Goal: Task Accomplishment & Management: Use online tool/utility

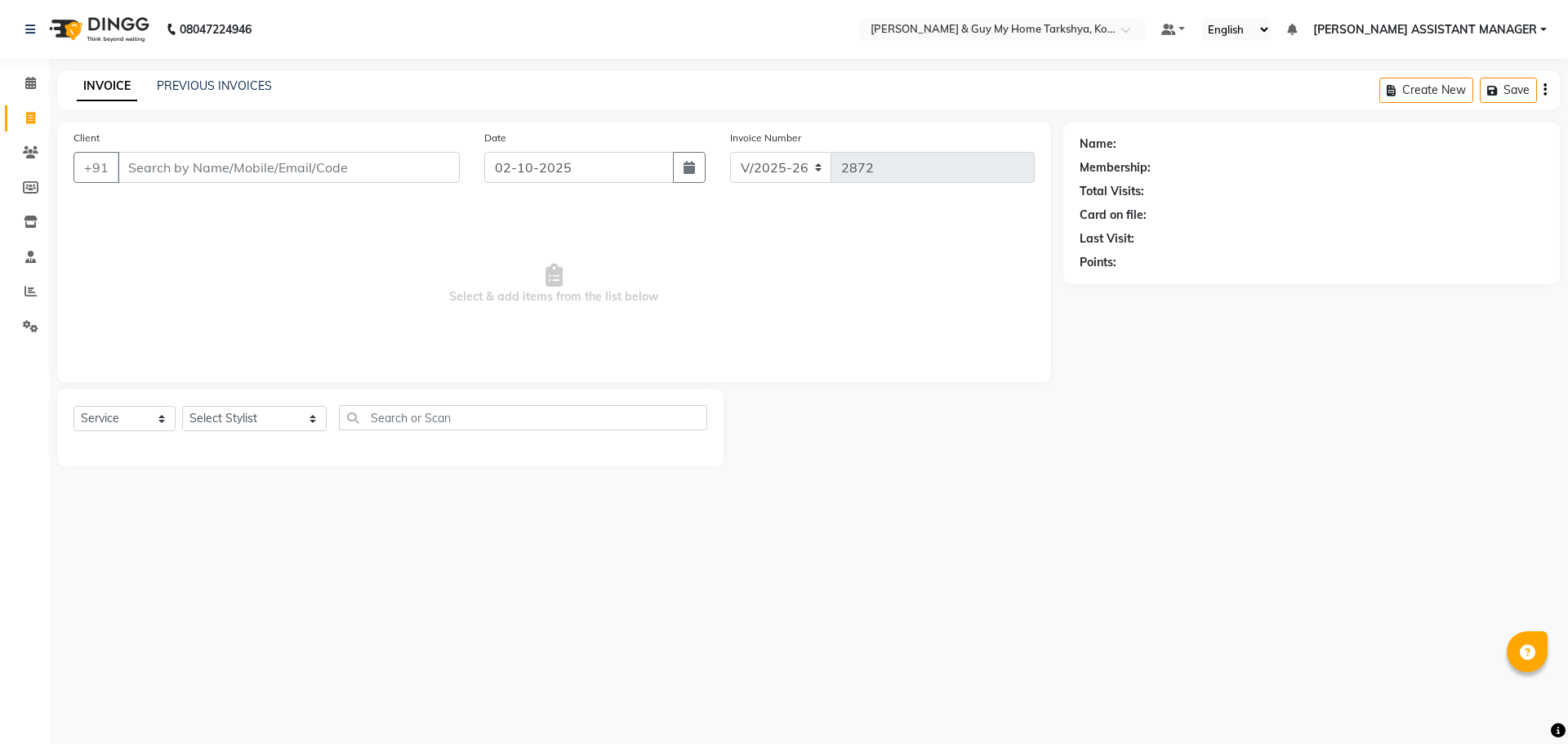
select select "7902"
select select "product"
click at [73, 406] on select "Select Service Product Membership Package Voucher Prepaid Gift Card" at bounding box center [124, 418] width 102 height 25
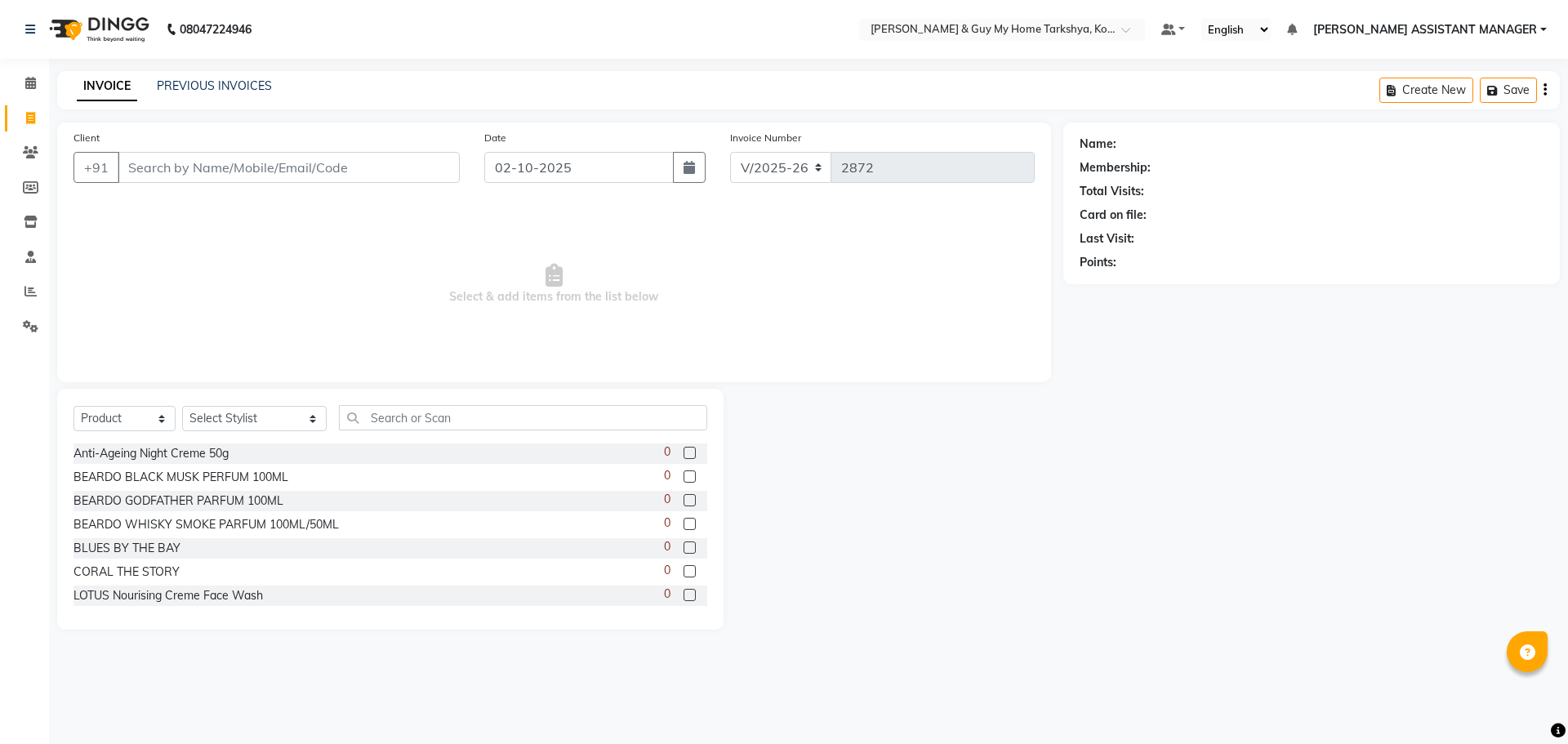
click at [220, 435] on div "Select Service Product Membership Package Voucher Prepaid Gift Card Select Styl…" at bounding box center [390, 424] width 634 height 39
drag, startPoint x: 232, startPoint y: 420, endPoint x: 233, endPoint y: 410, distance: 10.0
click at [232, 420] on select "Select Stylist [PERSON_NAME] [PERSON_NAME] [PERSON_NAME] GLORY [PERSON_NAME] JI…" at bounding box center [255, 418] width 145 height 25
select select "71891"
click at [182, 406] on select "Select Stylist [PERSON_NAME] [PERSON_NAME] [PERSON_NAME] GLORY [PERSON_NAME] JI…" at bounding box center [255, 418] width 145 height 25
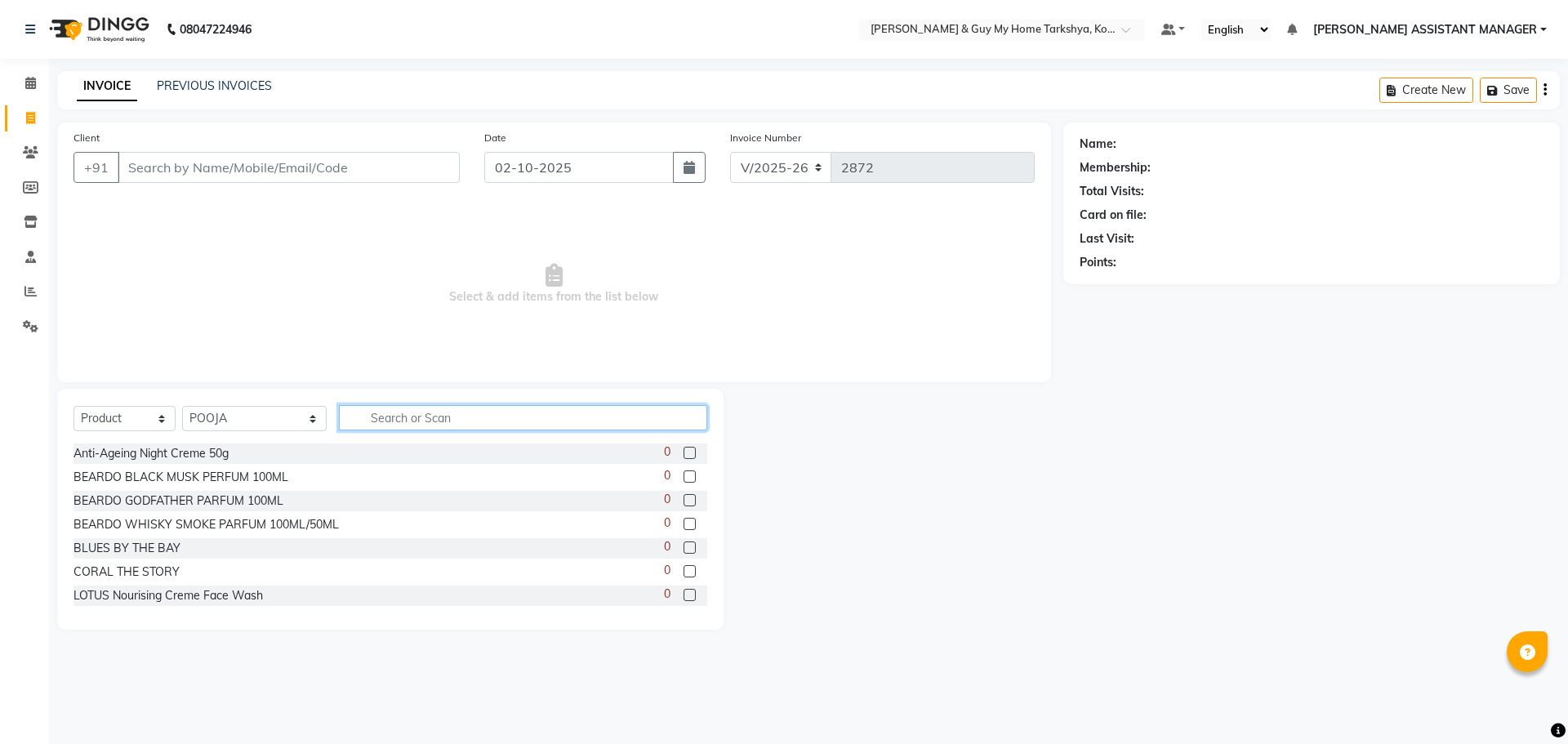
click at [365, 413] on input "text" at bounding box center [523, 417] width 369 height 25
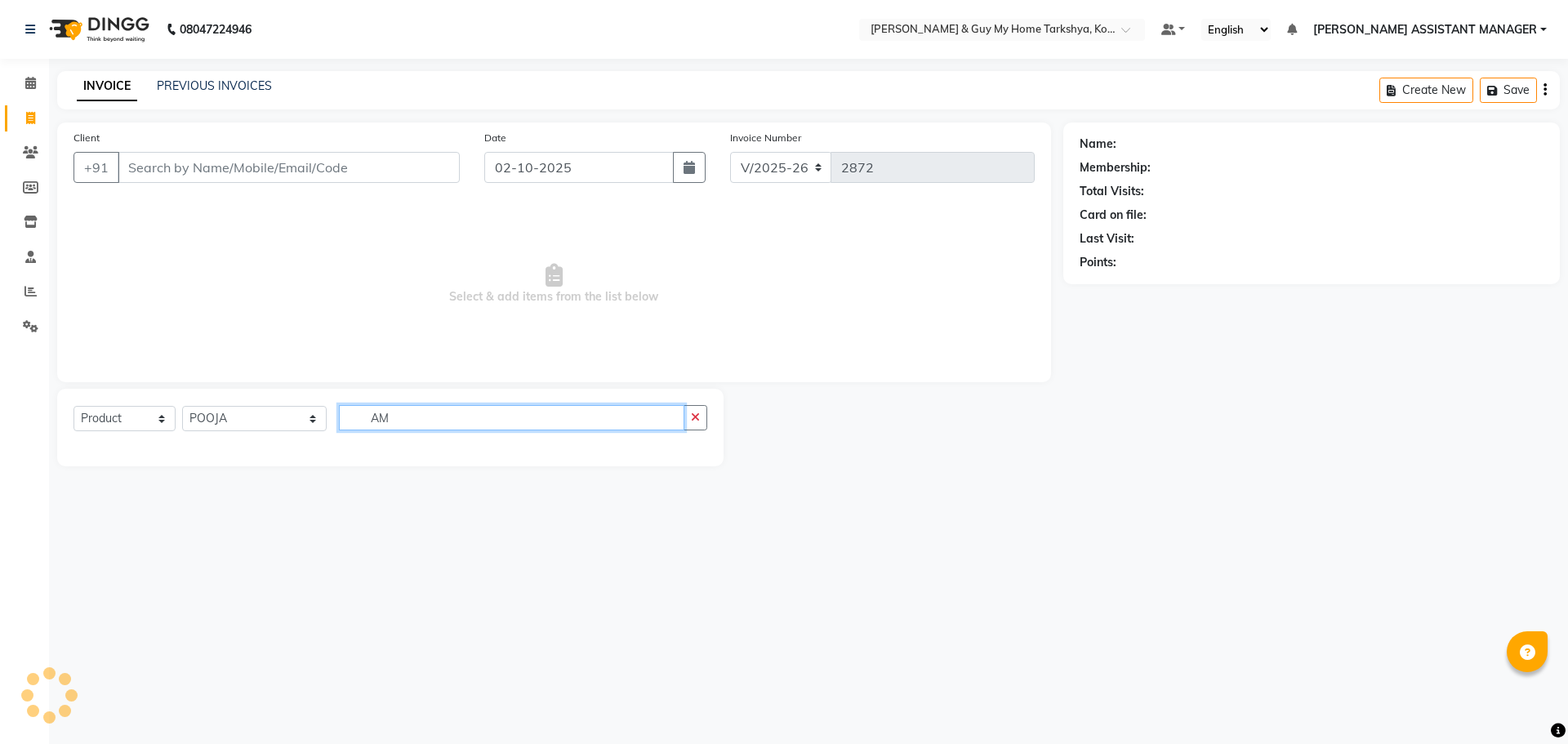
type input "A"
type input "1"
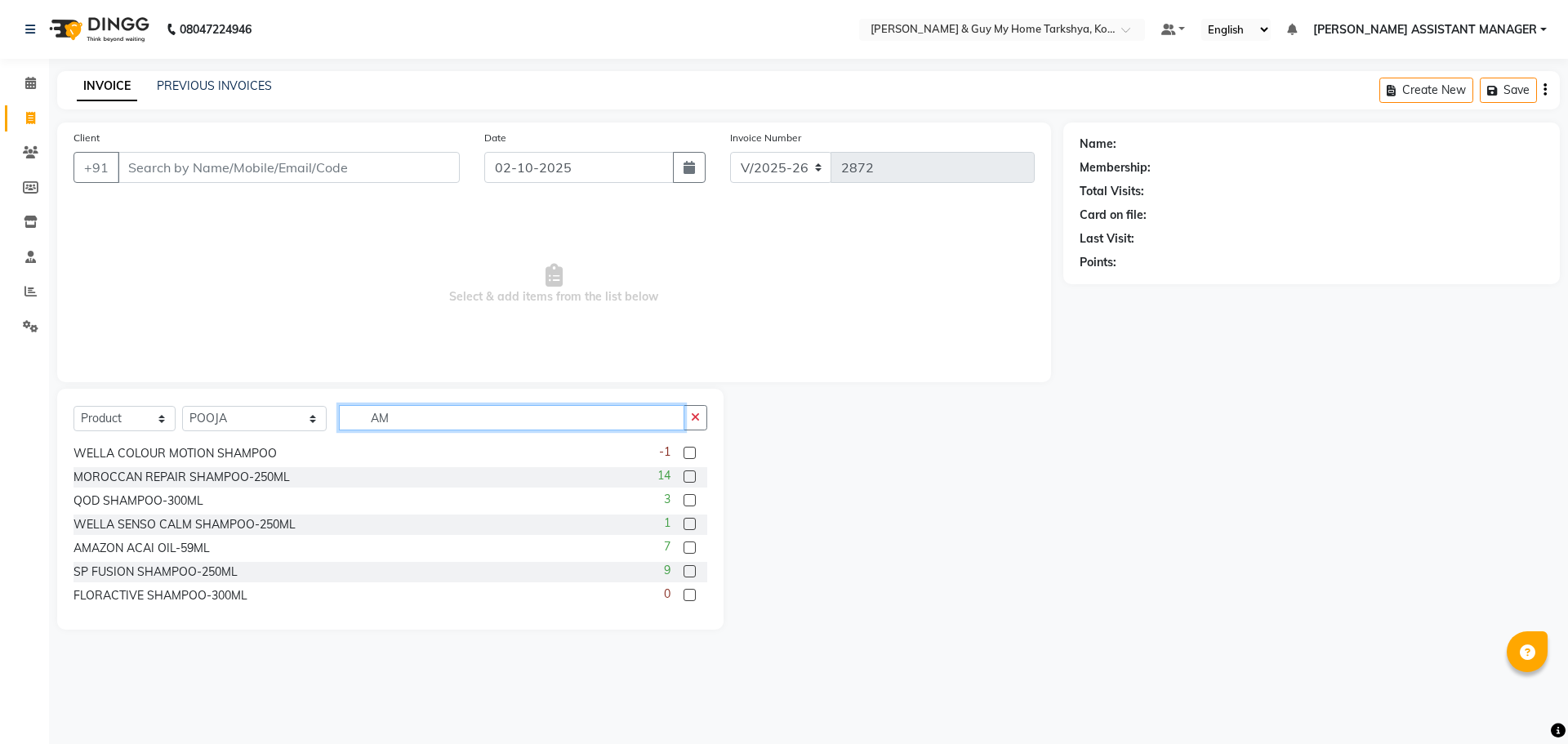
scroll to position [4, 0]
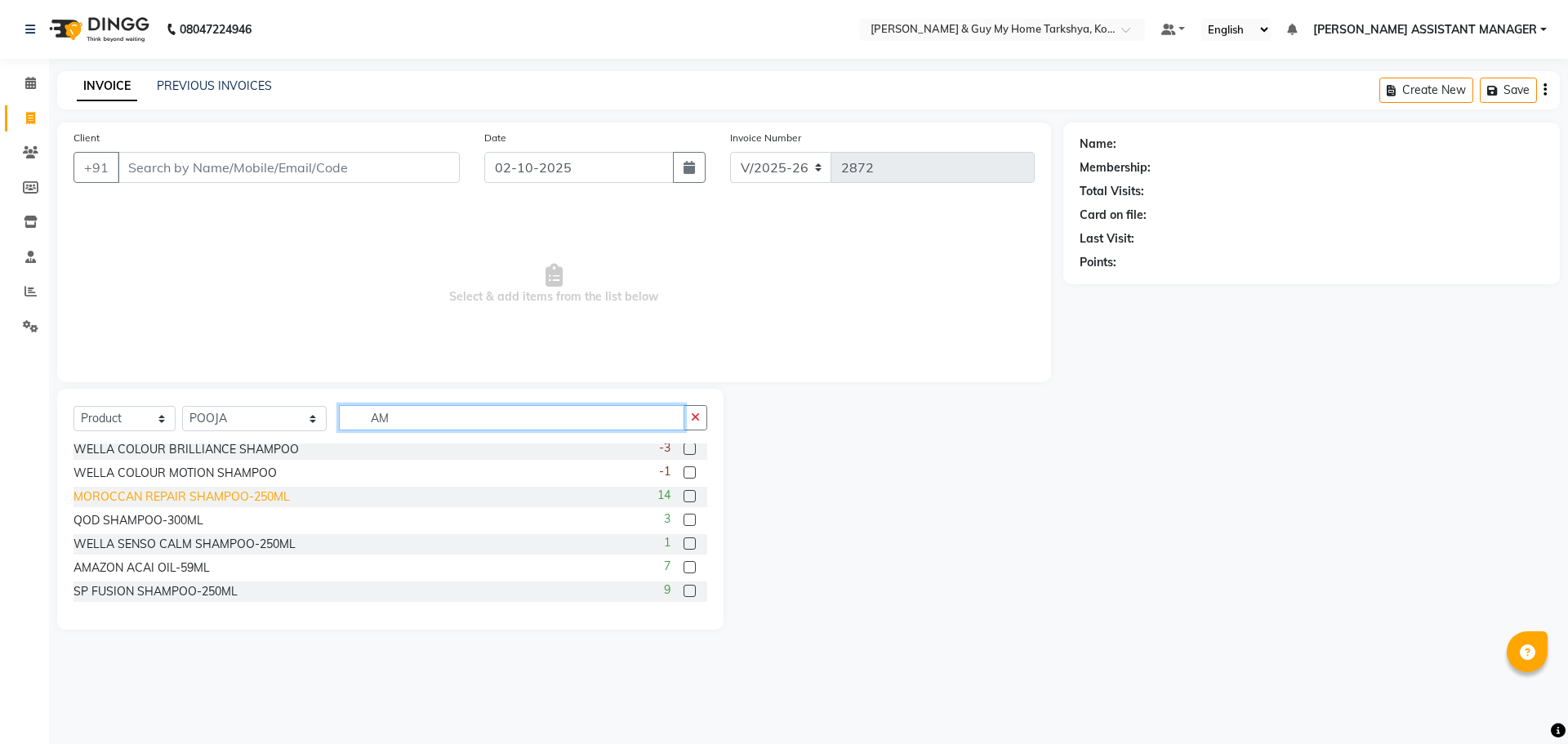
type input "A"
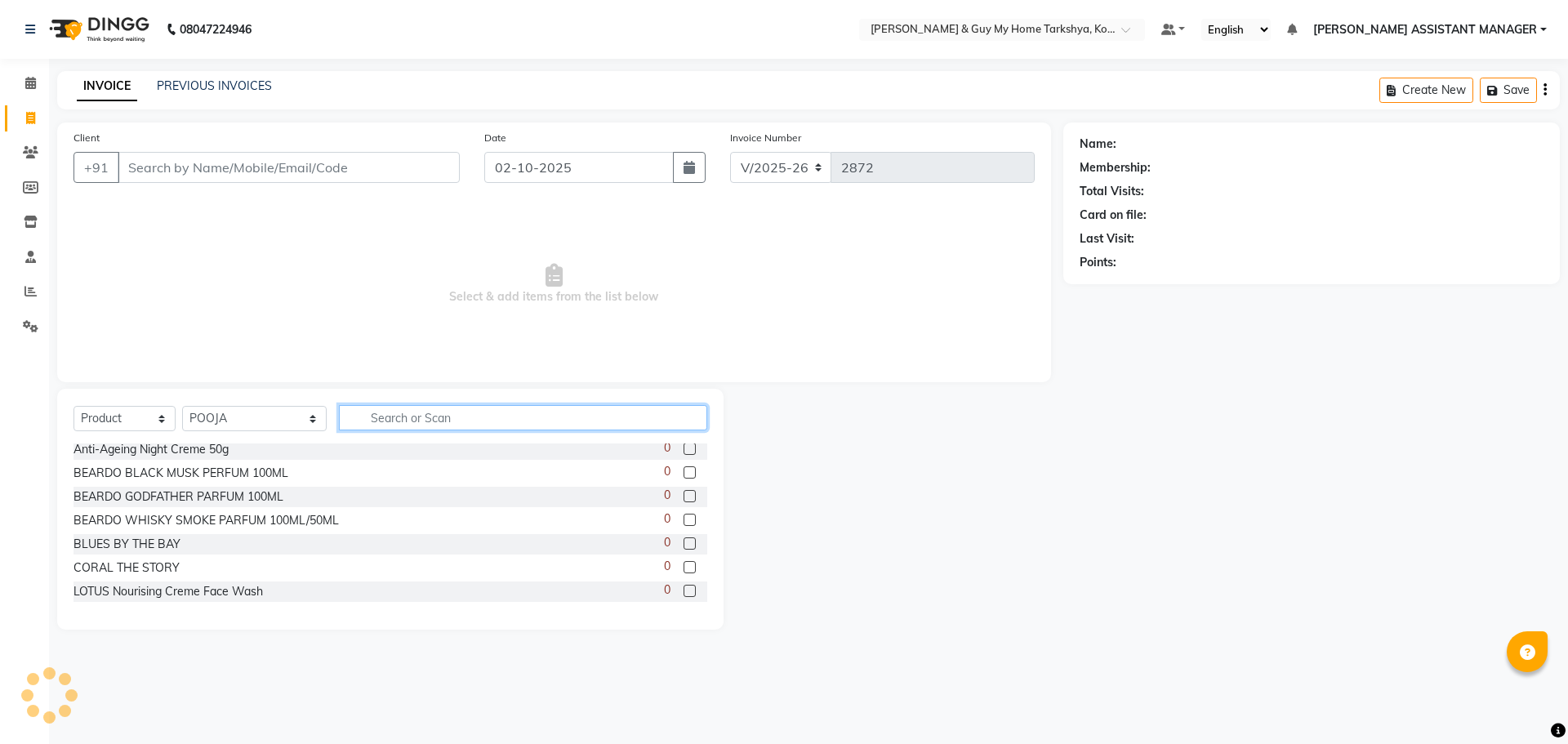
scroll to position [194, 0]
